Goal: Ask a question

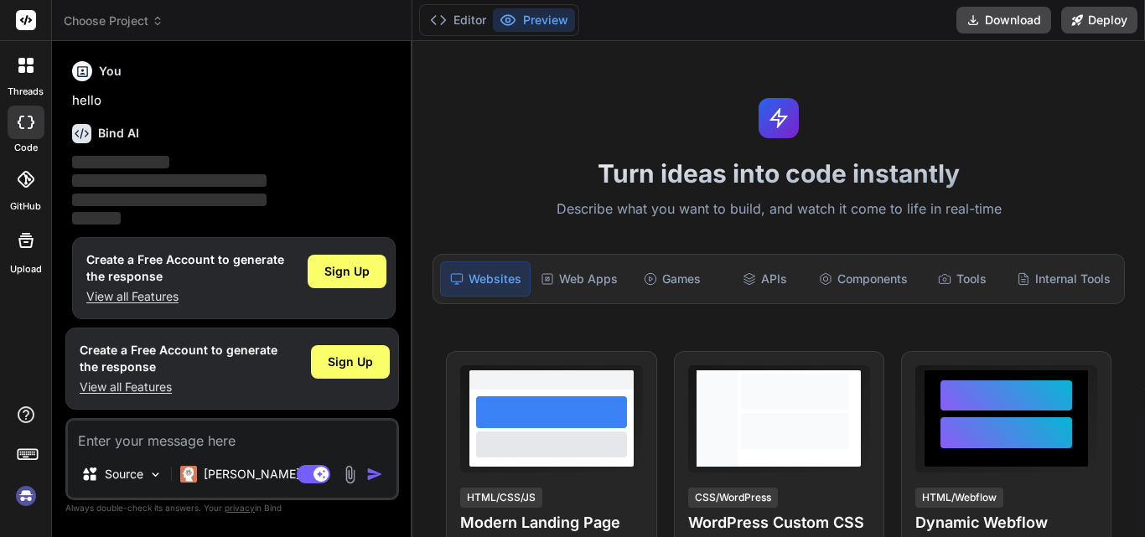
scroll to position [8, 0]
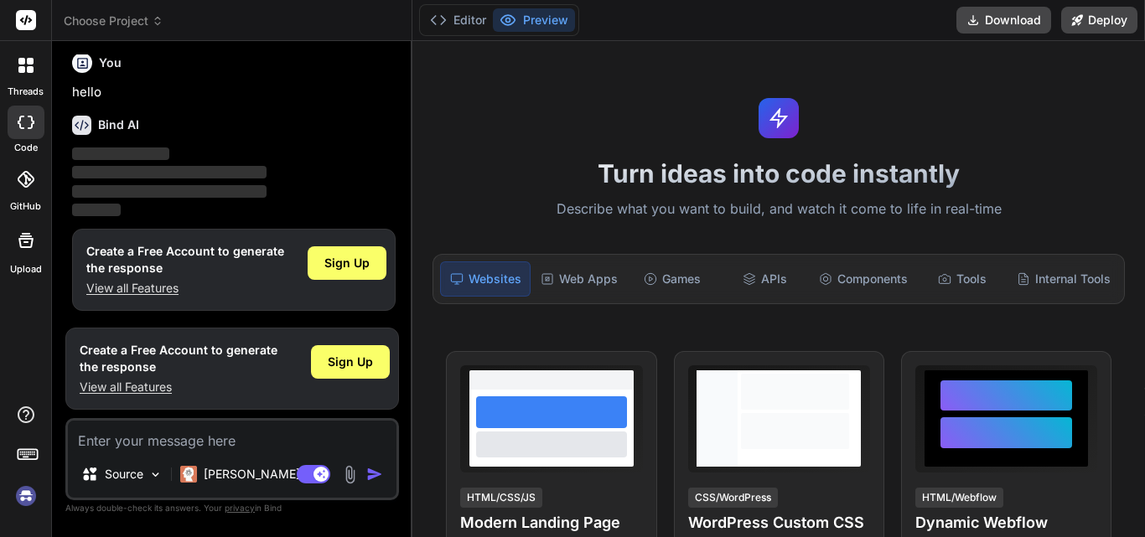
type textarea "x"
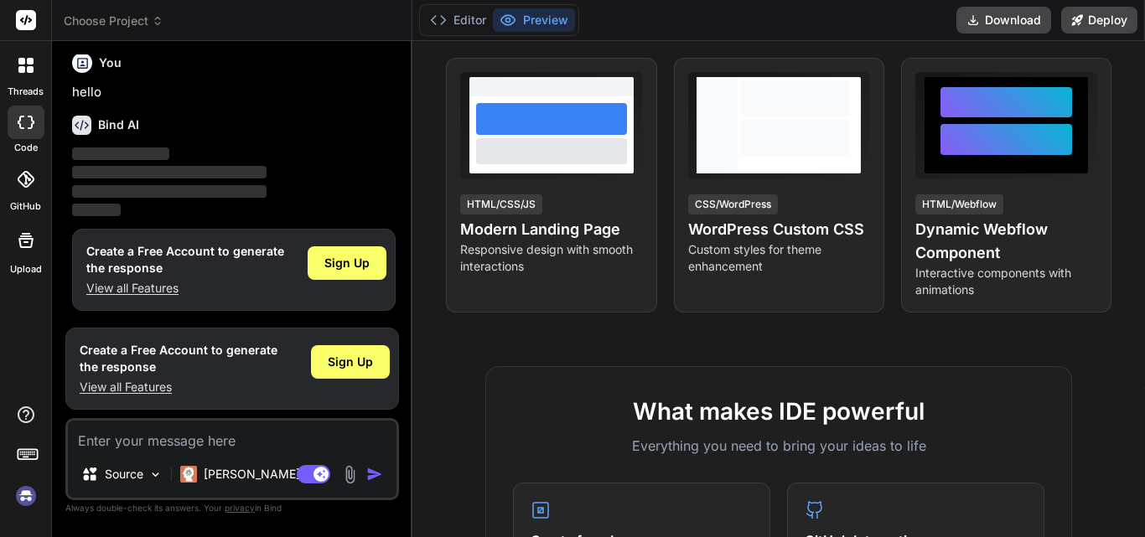
scroll to position [250, 0]
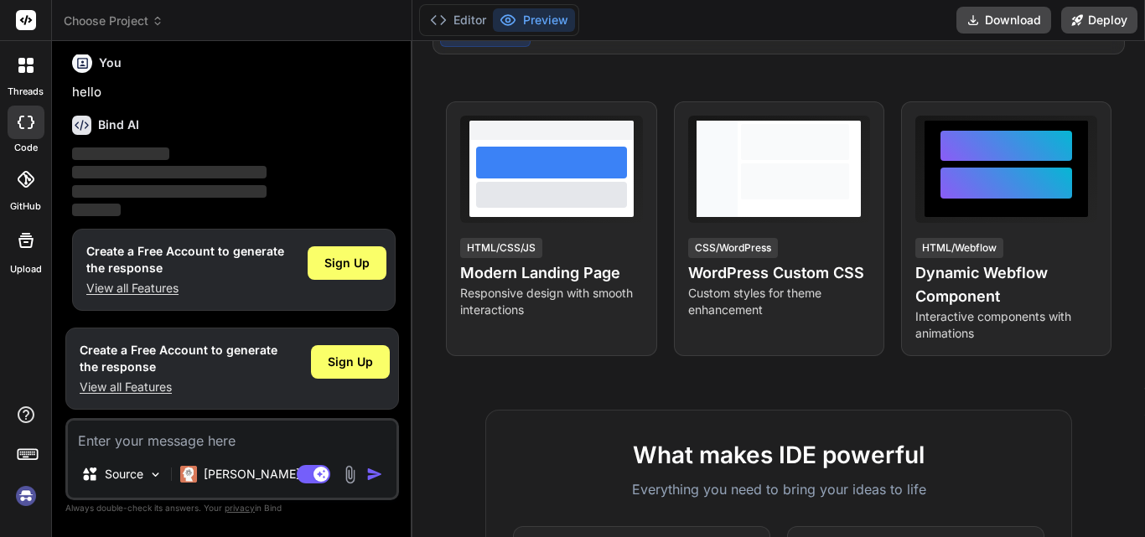
type textarea "W"
type textarea "x"
type textarea "Wh"
type textarea "x"
type textarea "Wha"
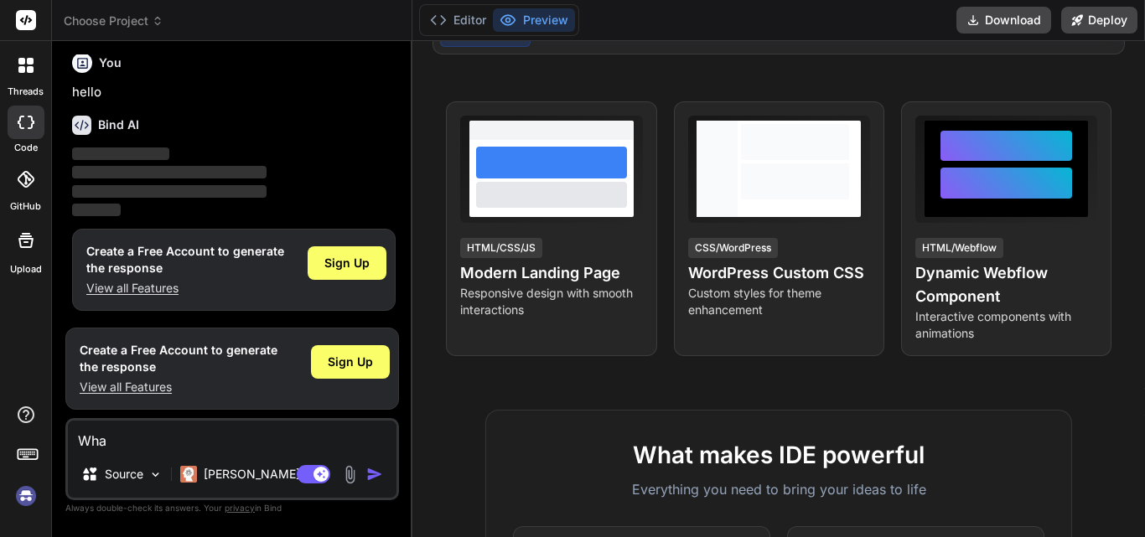
type textarea "x"
type textarea "What"
type textarea "x"
type textarea "What"
type textarea "x"
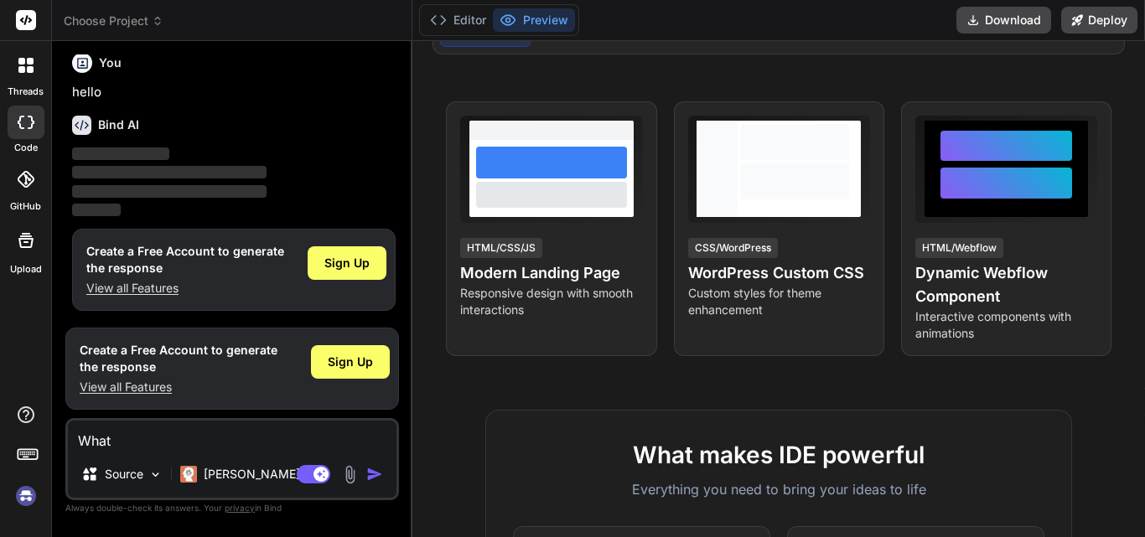
type textarea "What i"
type textarea "x"
type textarea "What is"
type textarea "x"
type textarea "What is"
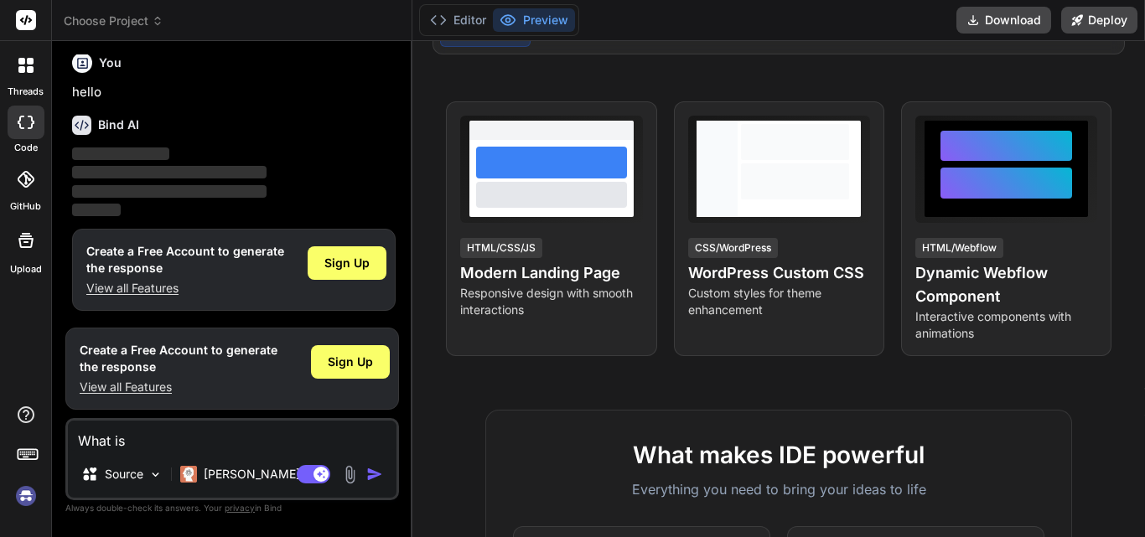
type textarea "x"
type textarea "What is j"
type textarea "x"
type textarea "What is ja"
type textarea "x"
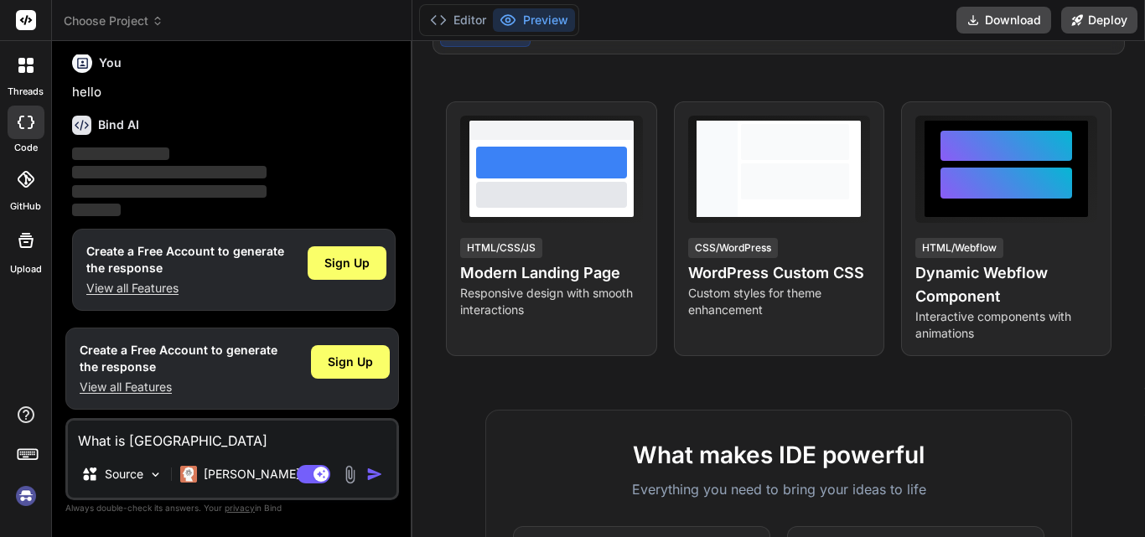
type textarea "What is javb"
type textarea "x"
type textarea "What is [GEOGRAPHIC_DATA]"
type textarea "x"
type textarea "What is java"
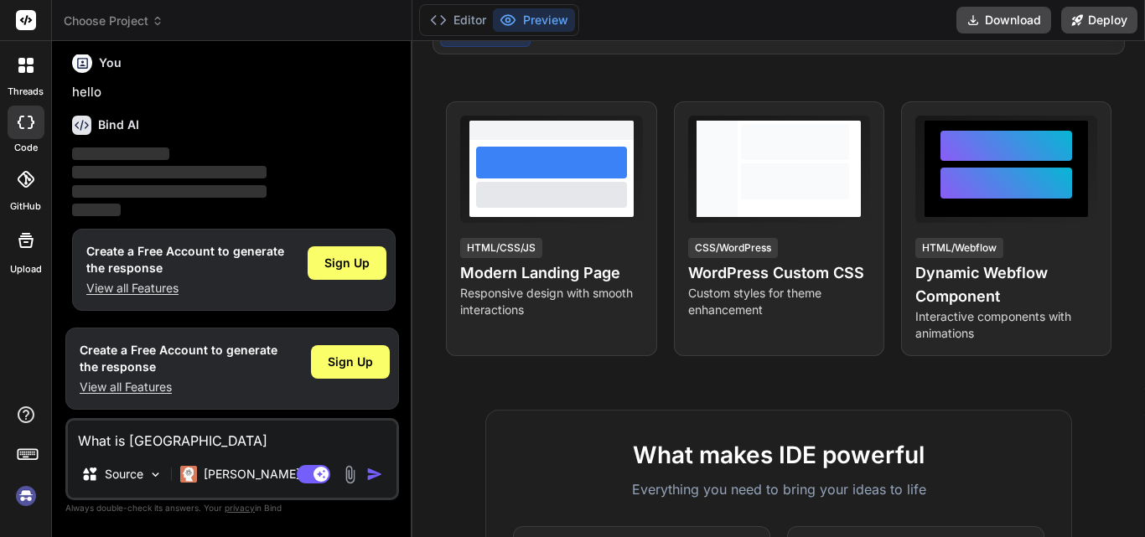
type textarea "x"
type textarea "What is java"
click at [375, 470] on img "button" at bounding box center [374, 474] width 17 height 17
click at [369, 476] on img "button" at bounding box center [374, 474] width 17 height 17
